Goal: Book appointment/travel/reservation

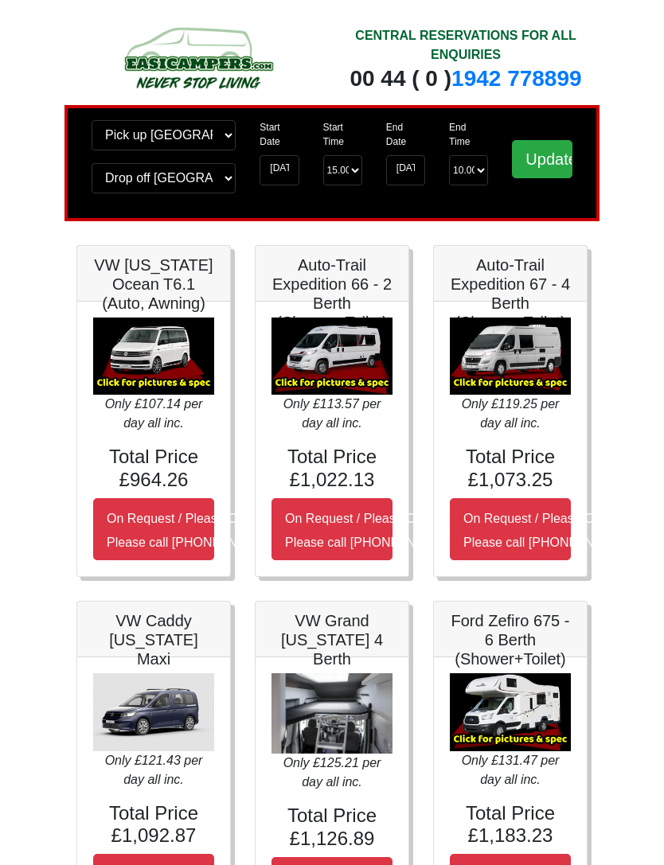
click at [155, 377] on img at bounding box center [153, 357] width 121 height 78
click at [154, 358] on img at bounding box center [153, 357] width 121 height 78
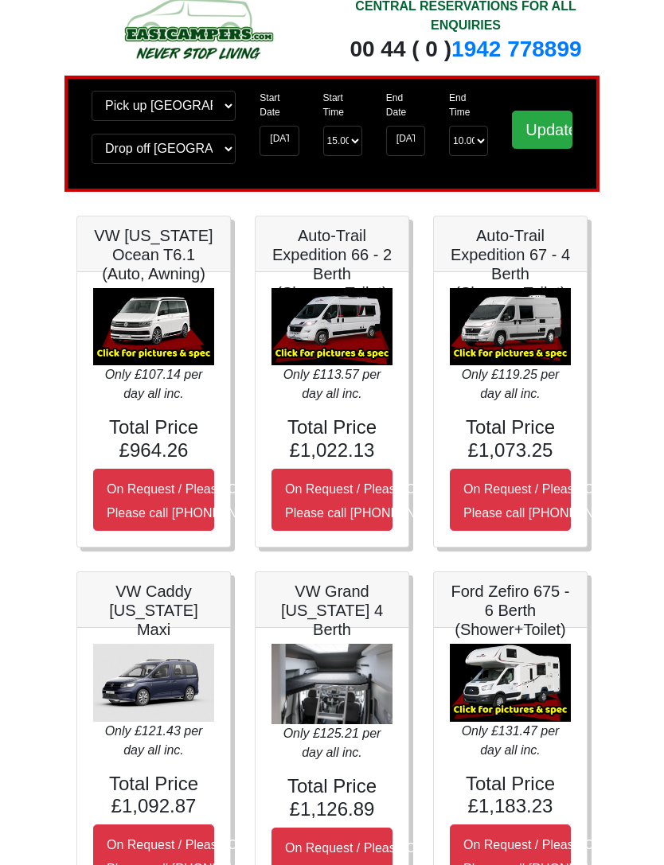
scroll to position [32, 0]
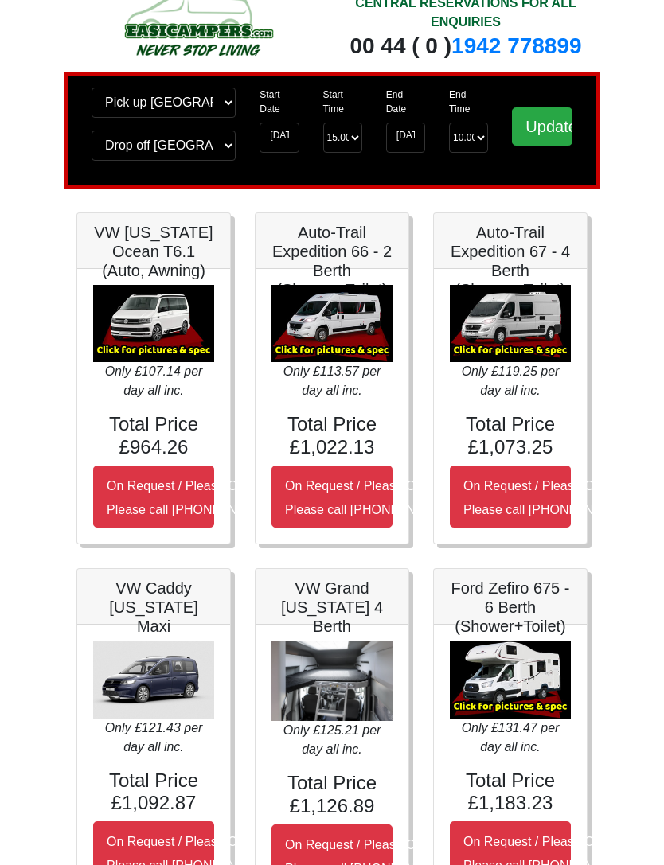
click at [137, 351] on img at bounding box center [153, 325] width 121 height 78
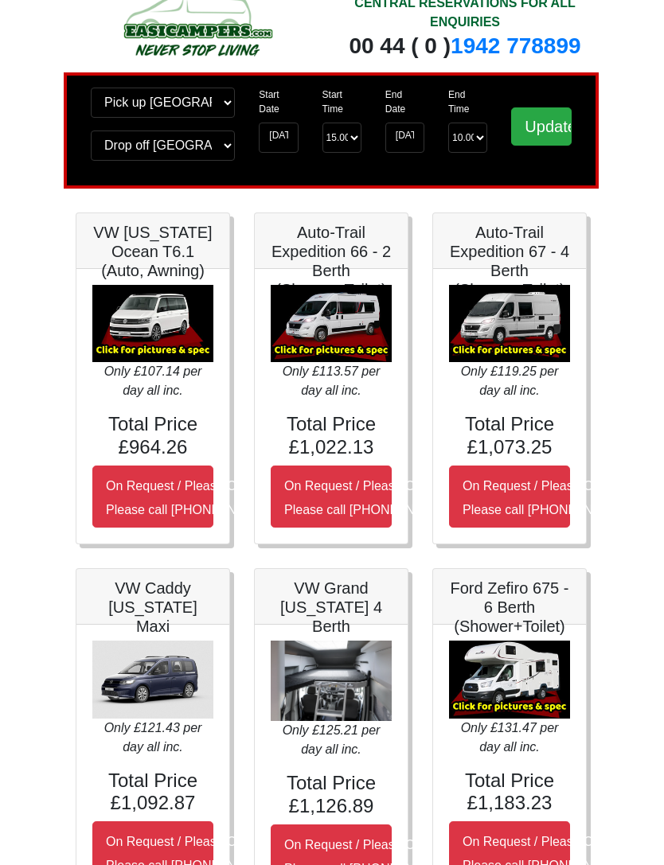
click at [166, 502] on button "On Request / Please Call Us Please call 00 44 (0) 131 322 6597" at bounding box center [153, 498] width 121 height 62
click at [150, 503] on button "On Request / Please Call Us Please call 00 44 (0) 131 322 6597" at bounding box center [153, 498] width 121 height 62
click at [148, 326] on img at bounding box center [153, 325] width 121 height 78
click at [140, 252] on h5 "VW [US_STATE] Ocean T6.1 (Auto, Awning)" at bounding box center [153, 252] width 121 height 57
click at [147, 276] on div "Only £107.14 per day all inc. Total Price £964.26 On Request / Please Call Us P…" at bounding box center [153, 407] width 153 height 275
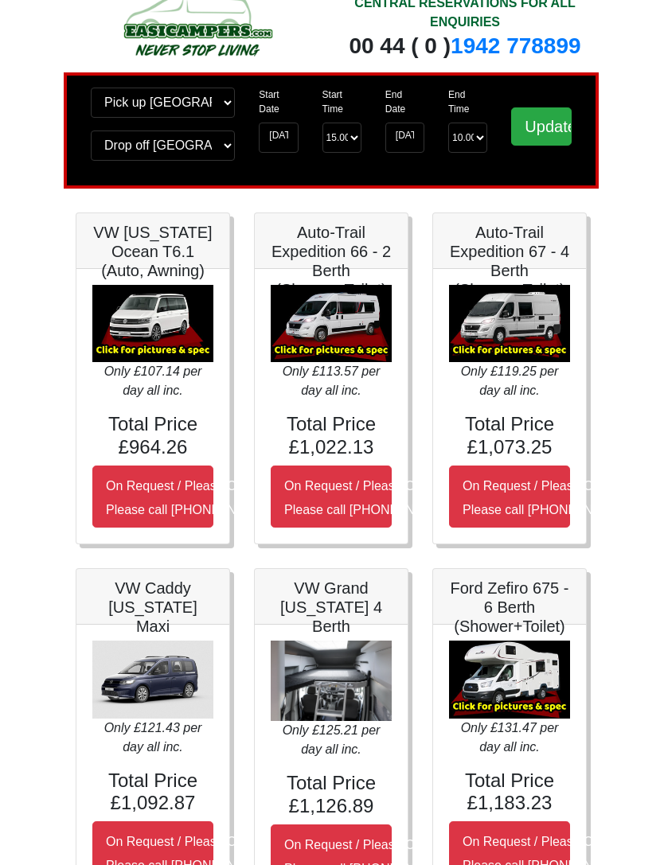
click at [151, 268] on h5 "VW [US_STATE] Ocean T6.1 (Auto, Awning)" at bounding box center [153, 252] width 121 height 57
click at [143, 279] on div "Only £107.14 per day all inc. Total Price £964.26 On Request / Please Call Us P…" at bounding box center [153, 407] width 153 height 275
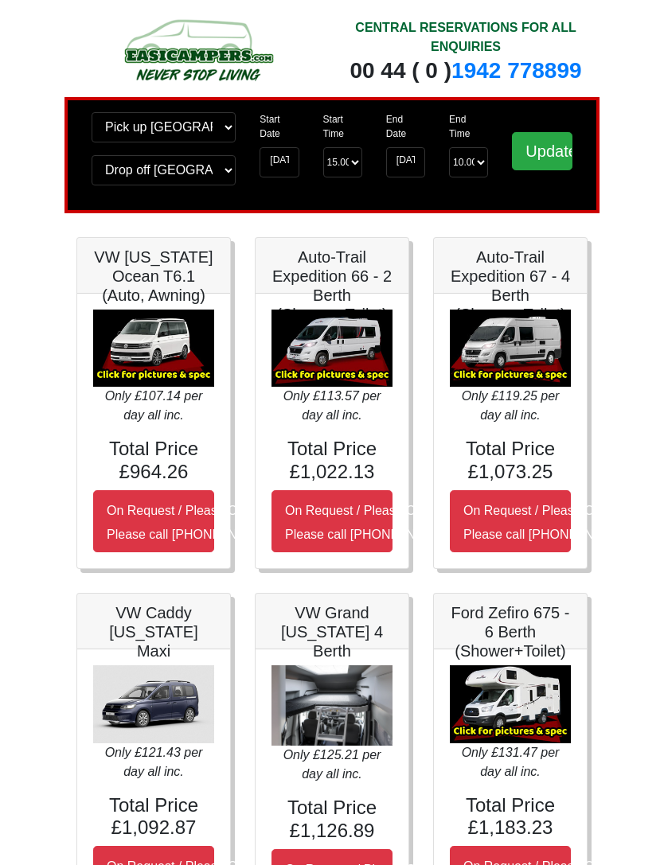
scroll to position [7, 0]
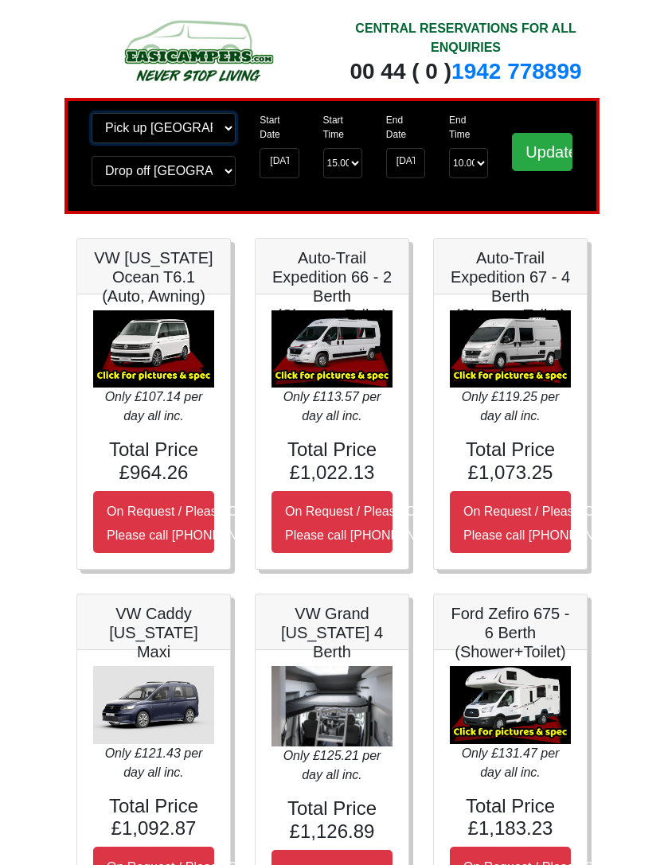
click at [226, 131] on select "Change pick up location? Pick up Glasgow Airport Birmingham Airport Blackburn L…" at bounding box center [164, 128] width 144 height 30
select select "EDI"
click at [226, 182] on select "Change drop off location? Drop off Glasgow Airport Birmingham Airport Blackburn…" at bounding box center [164, 171] width 144 height 30
select select "EDI"
click at [541, 158] on input "Update" at bounding box center [542, 152] width 61 height 38
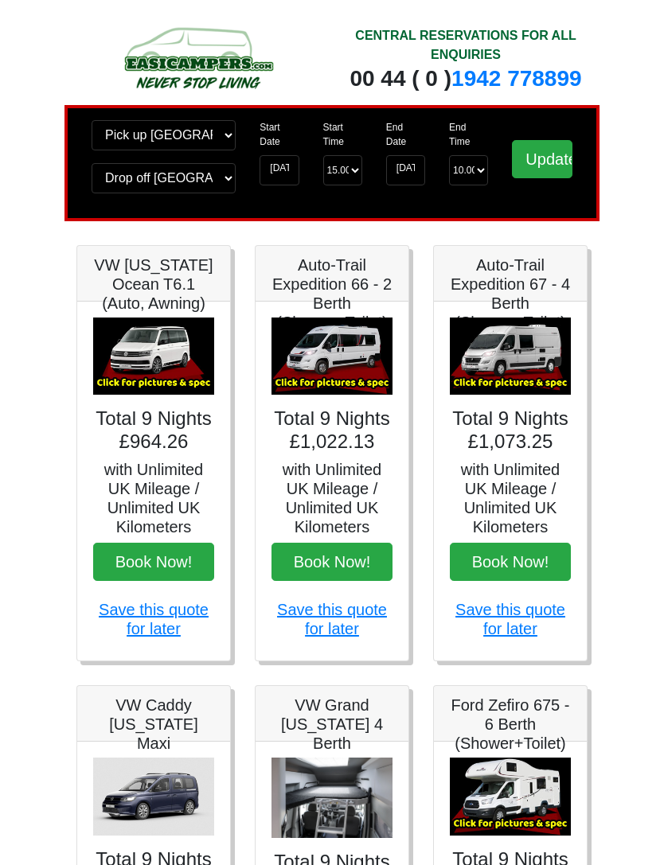
click at [139, 396] on img at bounding box center [153, 357] width 121 height 78
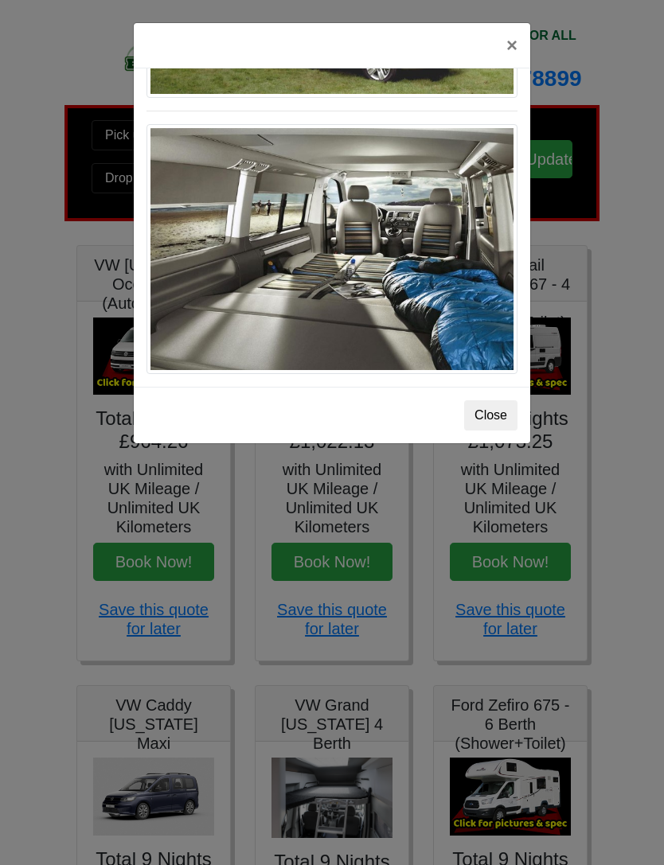
scroll to position [1795, 0]
click at [498, 38] on button "×" at bounding box center [512, 45] width 37 height 45
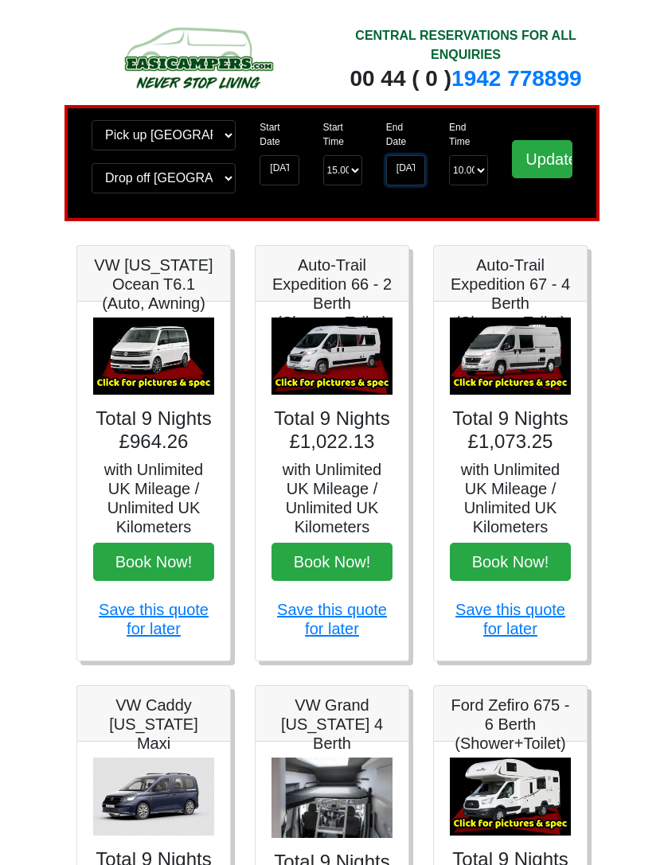
click at [417, 167] on input "[DATE]" at bounding box center [405, 170] width 39 height 30
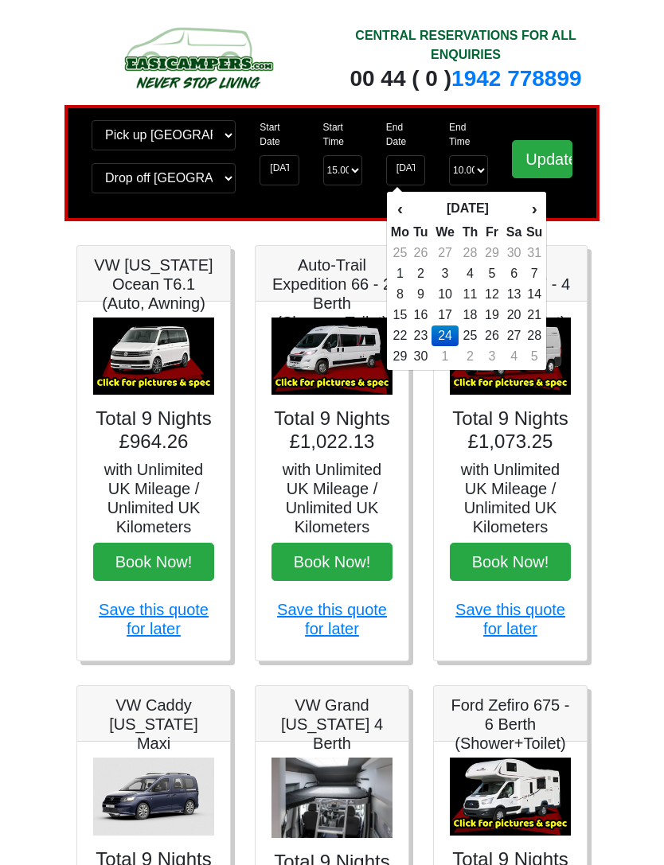
click at [478, 346] on td "25" at bounding box center [470, 336] width 23 height 21
type input "[DATE]"
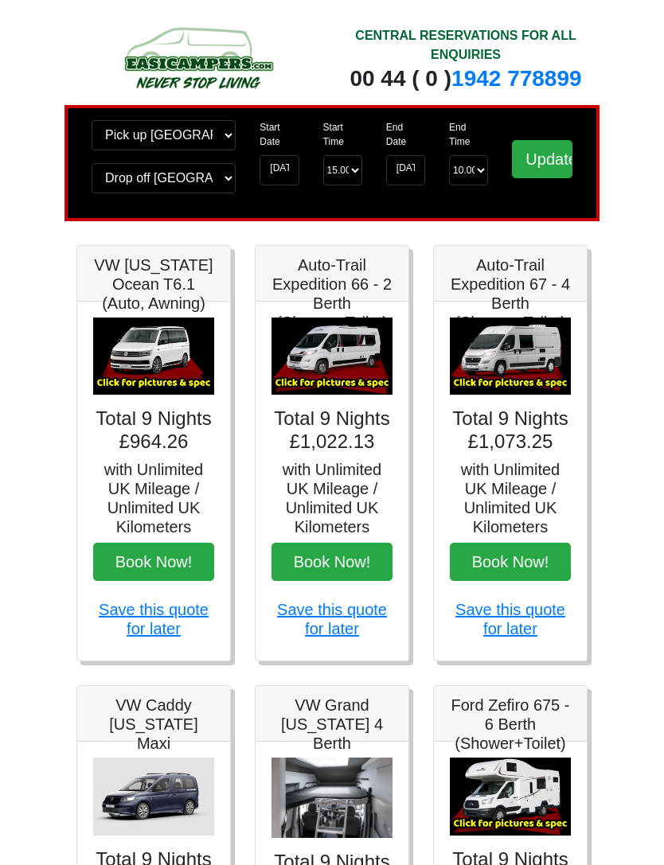
click at [537, 161] on input "Update" at bounding box center [542, 159] width 61 height 38
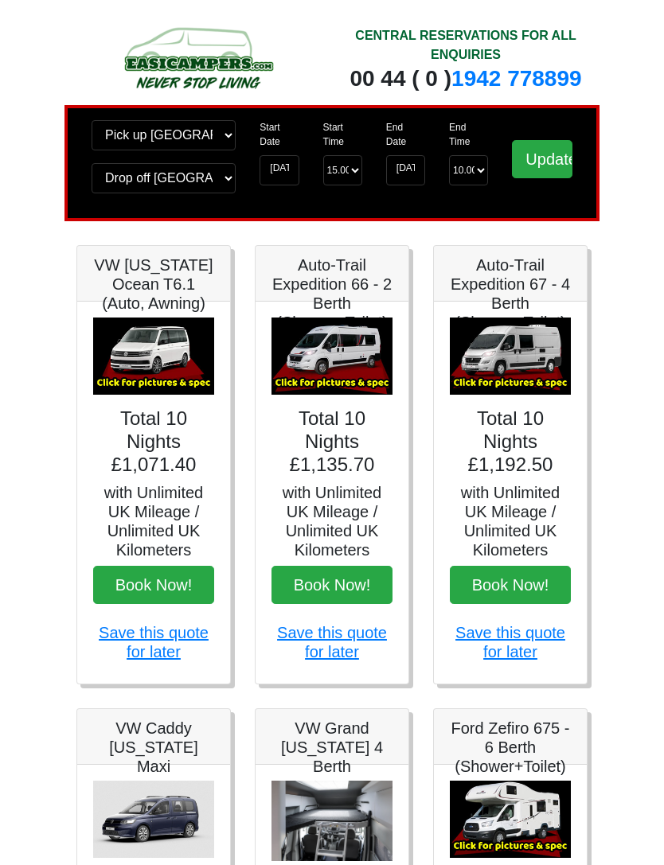
click at [174, 54] on img at bounding box center [198, 57] width 244 height 71
click at [181, 58] on img at bounding box center [198, 57] width 244 height 71
click at [213, 62] on img at bounding box center [198, 57] width 244 height 71
click at [224, 62] on img at bounding box center [198, 57] width 244 height 71
